Goal: Information Seeking & Learning: Learn about a topic

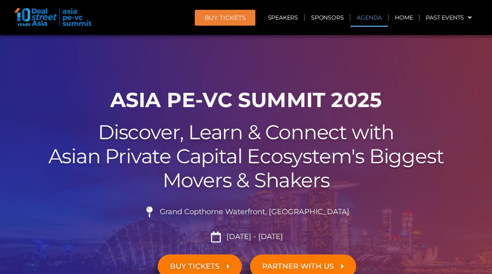
click at [379, 15] on link "Agenda" at bounding box center [369, 17] width 37 height 19
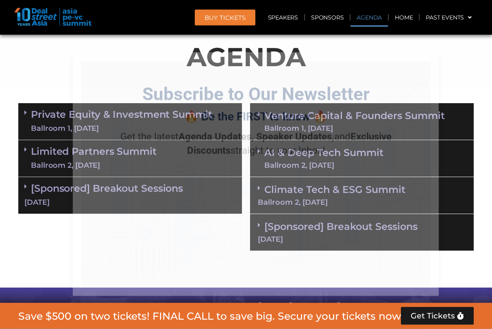
scroll to position [443, 0]
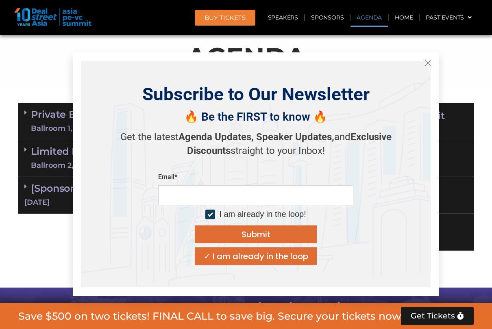
click at [428, 65] on icon "Close" at bounding box center [428, 62] width 7 height 7
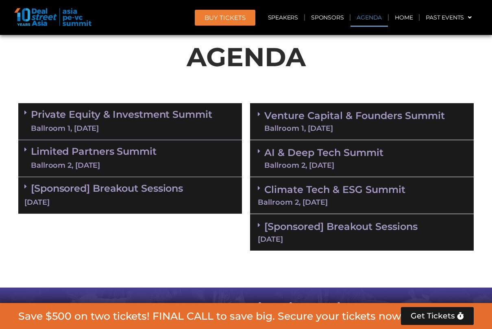
click at [357, 111] on link "Venture Capital & Founders​ Summit Ballroom 1, 11 Sept" at bounding box center [354, 121] width 181 height 21
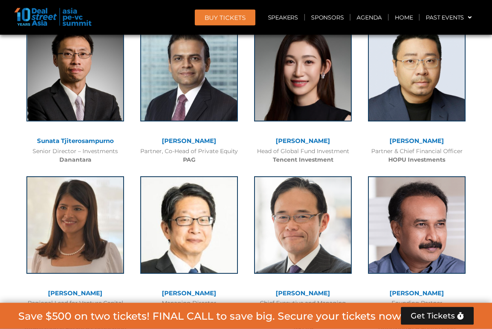
scroll to position [2096, 0]
click at [315, 137] on link "[PERSON_NAME]" at bounding box center [303, 141] width 55 height 8
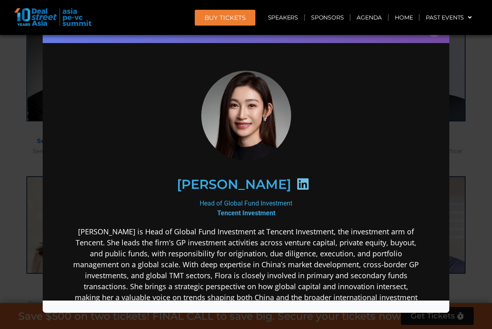
scroll to position [0, 0]
click at [428, 110] on div "Flora Guo Head of Global Fund Investment Tencent Investment" at bounding box center [246, 272] width 391 height 446
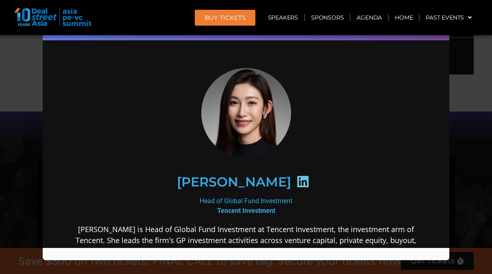
scroll to position [1778, 0]
click at [373, 13] on link "Agenda" at bounding box center [369, 17] width 37 height 19
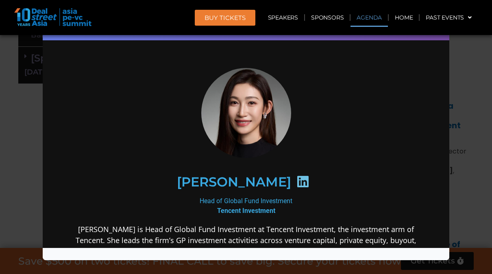
scroll to position [431, 0]
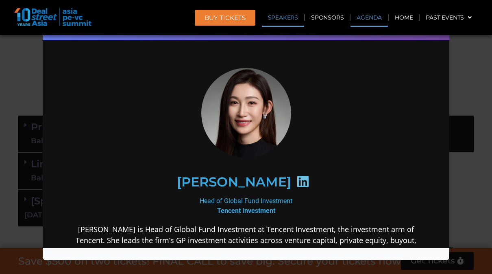
click at [296, 17] on link "Speakers" at bounding box center [283, 17] width 42 height 19
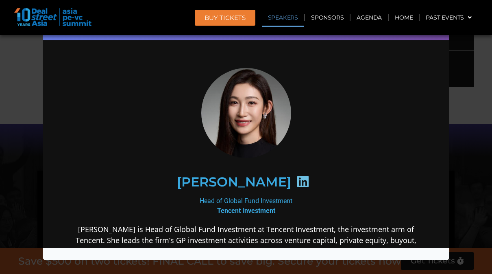
scroll to position [1990, 0]
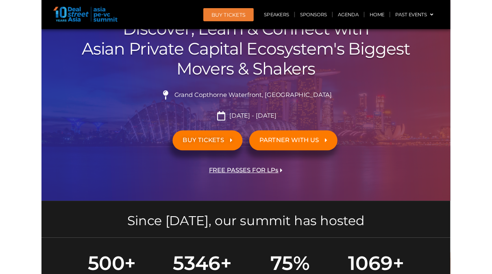
scroll to position [97, 0]
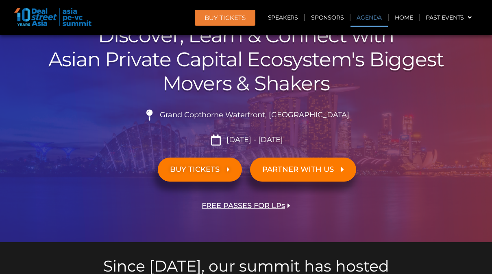
click at [382, 18] on link "Agenda" at bounding box center [369, 17] width 37 height 19
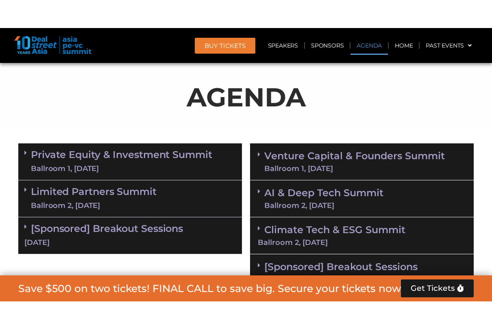
scroll to position [440, 0]
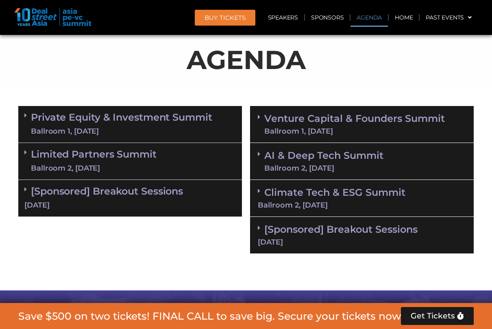
click at [359, 122] on link "Venture Capital & Founders​ Summit Ballroom 1, 11 Sept" at bounding box center [354, 124] width 181 height 21
